Goal: Navigation & Orientation: Find specific page/section

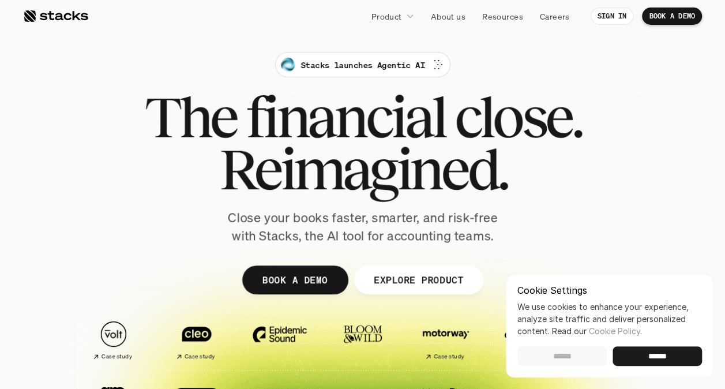
click at [569, 366] on input "******" at bounding box center [561, 356] width 89 height 20
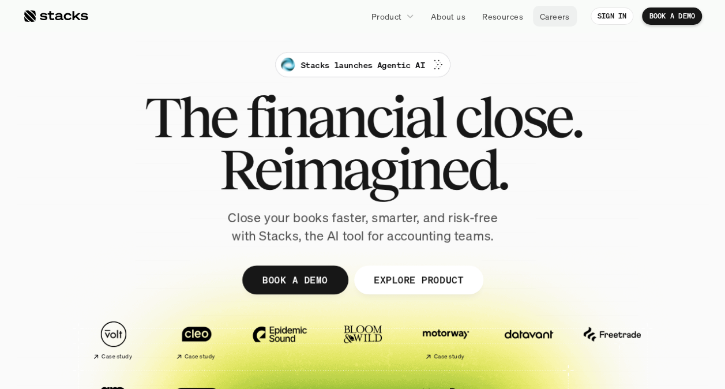
click at [557, 16] on p "Careers" at bounding box center [555, 16] width 30 height 12
click at [447, 18] on p "About us" at bounding box center [448, 16] width 35 height 12
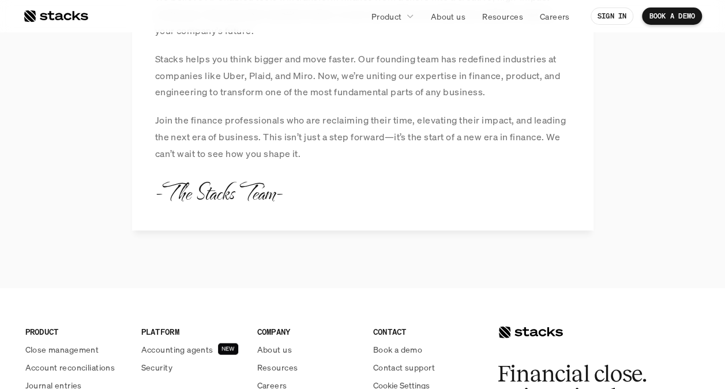
scroll to position [1253, 0]
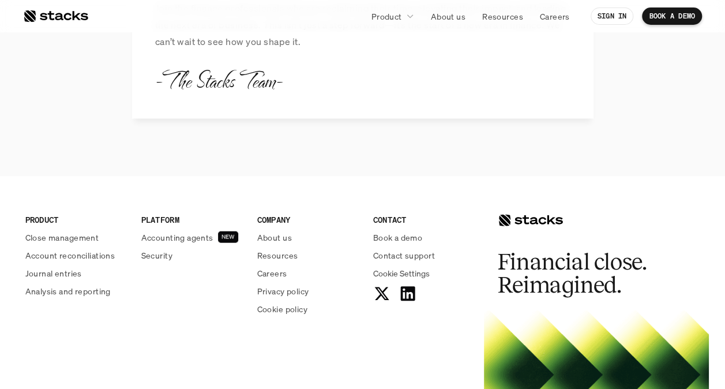
click at [278, 236] on p "About us" at bounding box center [274, 237] width 35 height 12
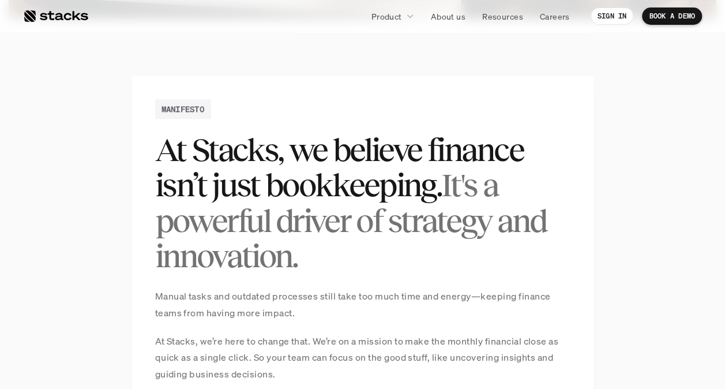
click at [278, 236] on span "It's a powerful driver of strategy and innovation." at bounding box center [353, 220] width 396 height 107
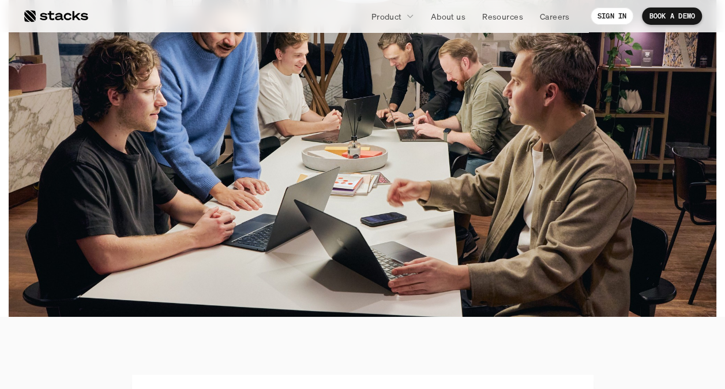
scroll to position [377, 0]
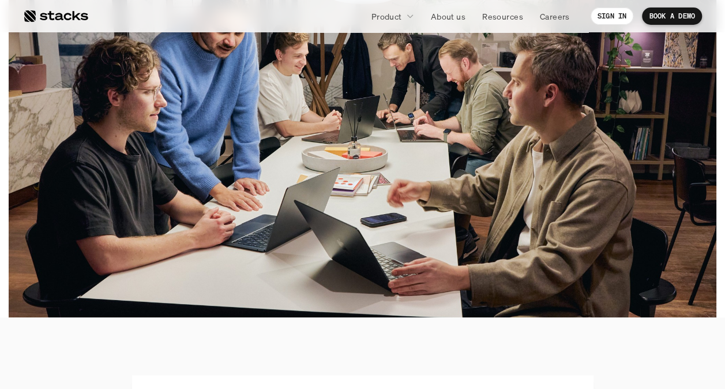
click at [406, 108] on img at bounding box center [362, 135] width 707 height 363
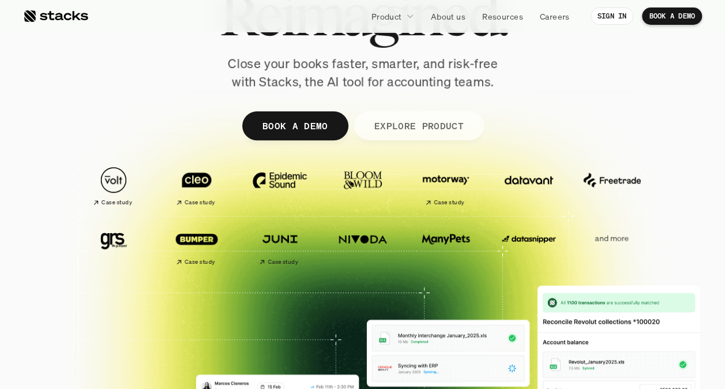
click at [444, 123] on p "EXPLORE PRODUCT" at bounding box center [418, 125] width 89 height 17
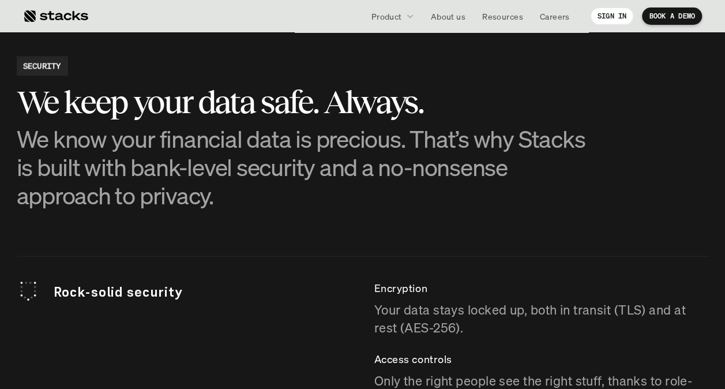
scroll to position [3049, 0]
